Goal: Task Accomplishment & Management: Manage account settings

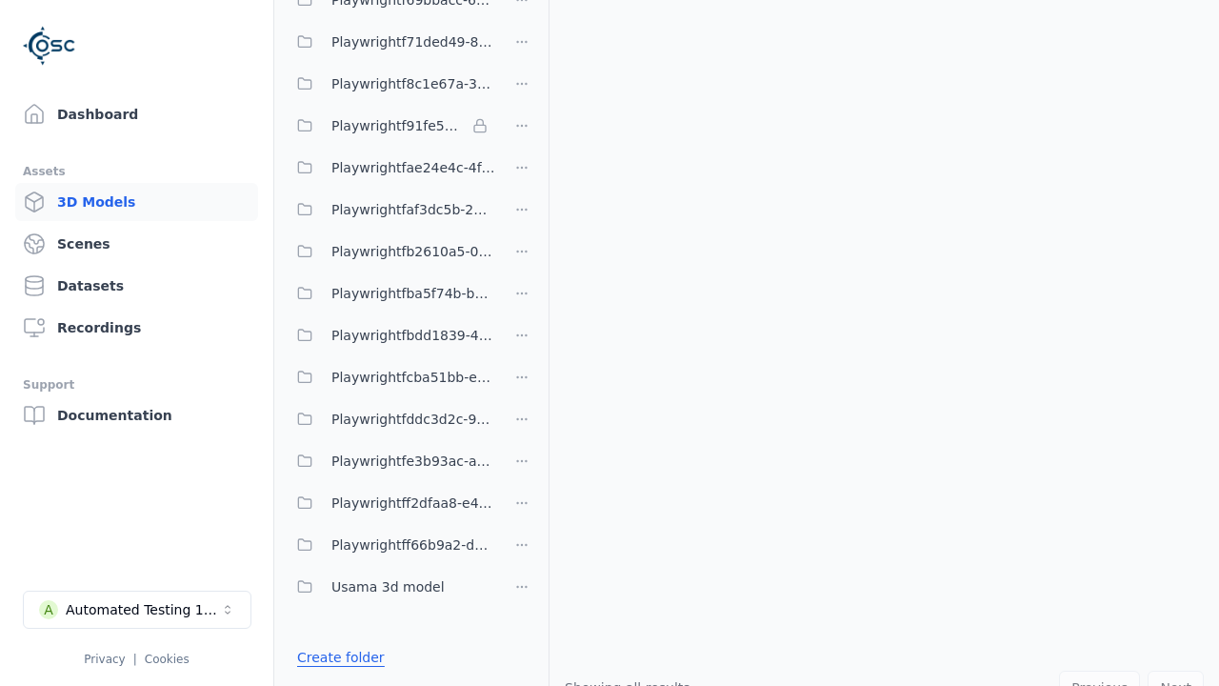
click at [340, 657] on link "Create folder" at bounding box center [341, 656] width 88 height 19
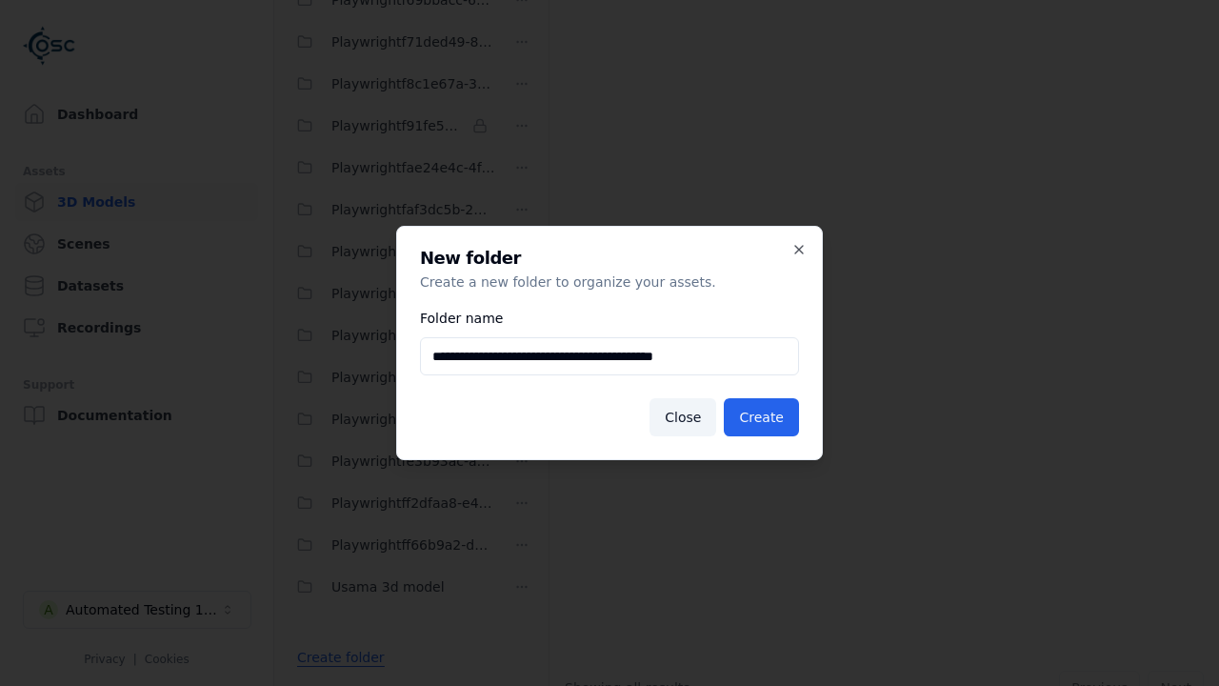
scroll to position [0, 4]
type input "**********"
click at [761, 417] on button "Create" at bounding box center [761, 417] width 75 height 38
